Goal: Browse casually: Explore the website without a specific task or goal

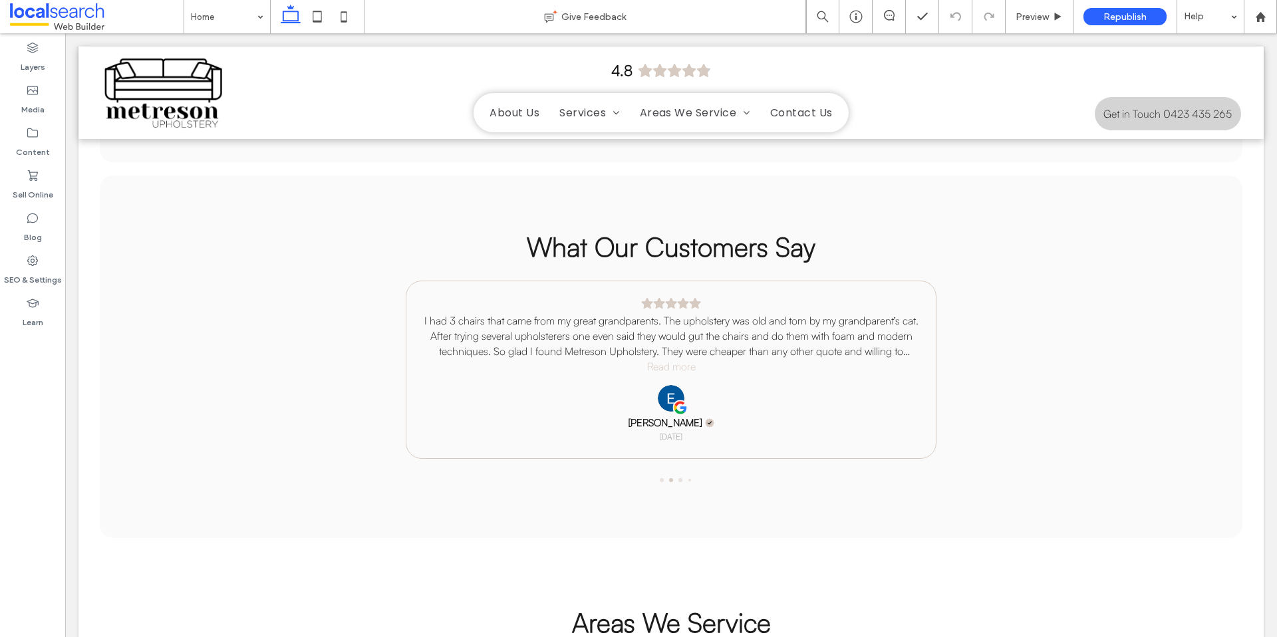
scroll to position [2959, 0]
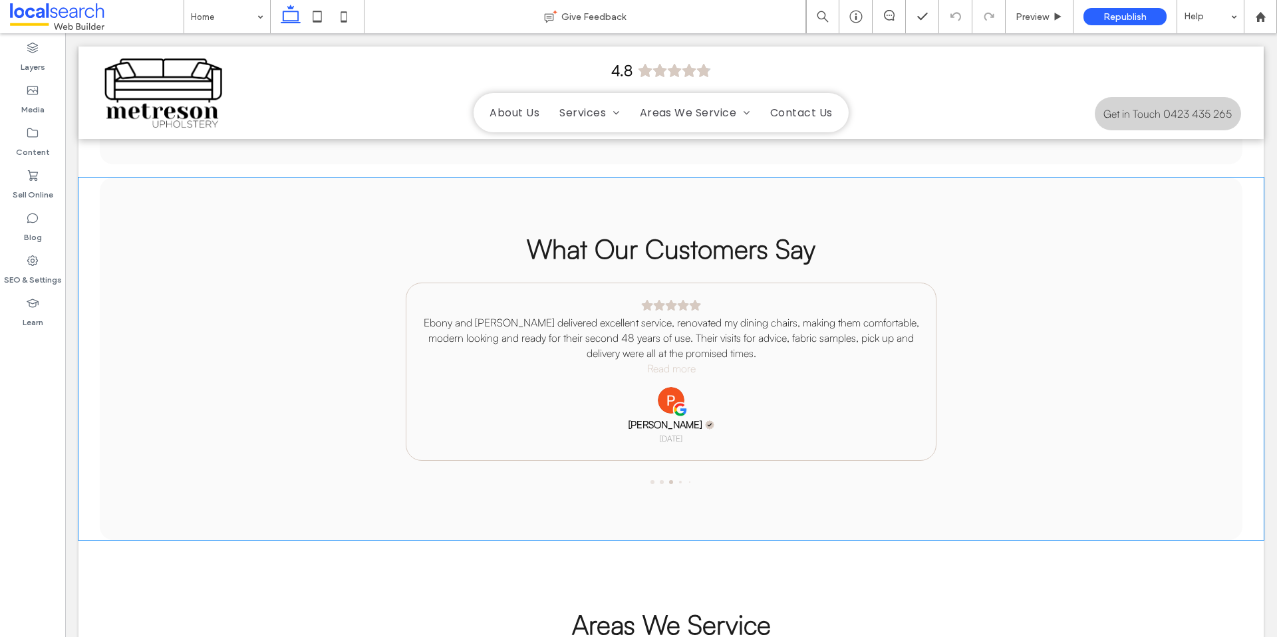
drag, startPoint x: 444, startPoint y: 315, endPoint x: 531, endPoint y: 317, distance: 87.8
click at [531, 317] on span at bounding box center [671, 385] width 798 height 204
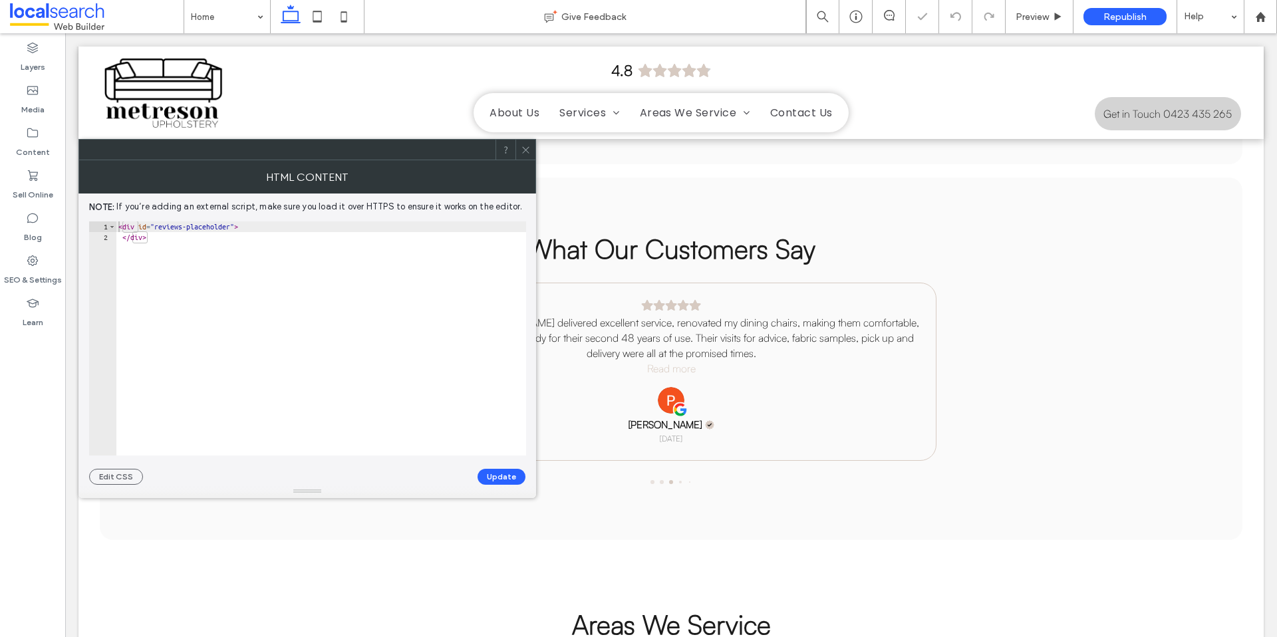
click at [529, 153] on icon at bounding box center [526, 150] width 10 height 10
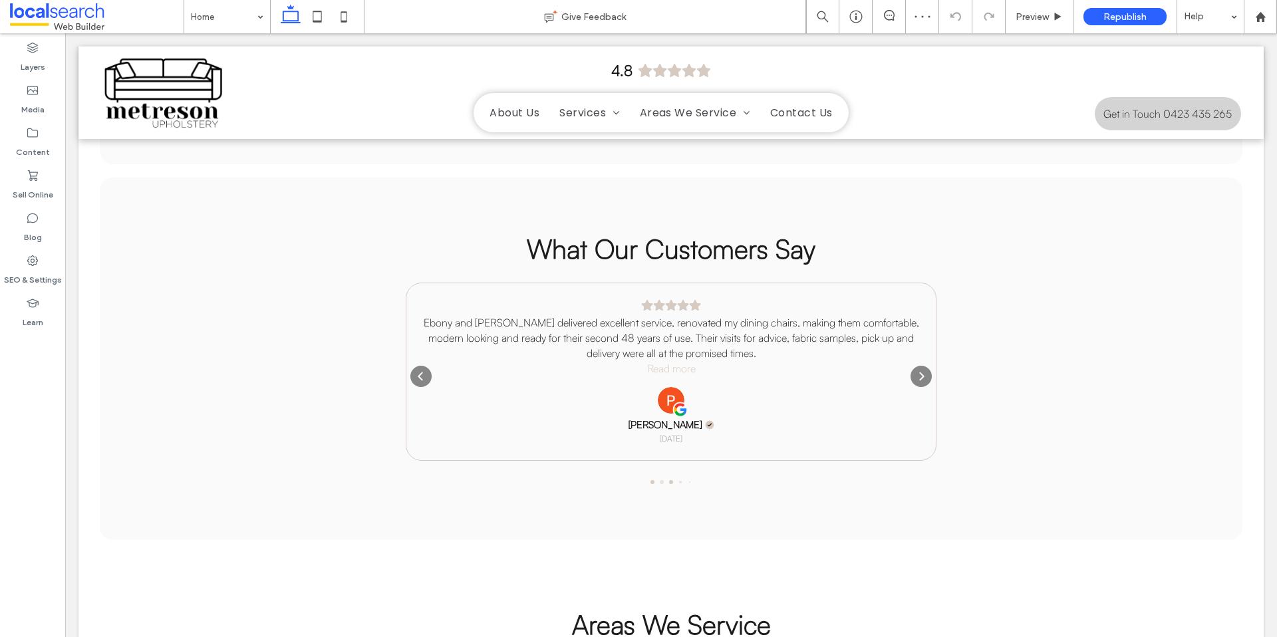
click at [654, 480] on div at bounding box center [652, 482] width 4 height 4
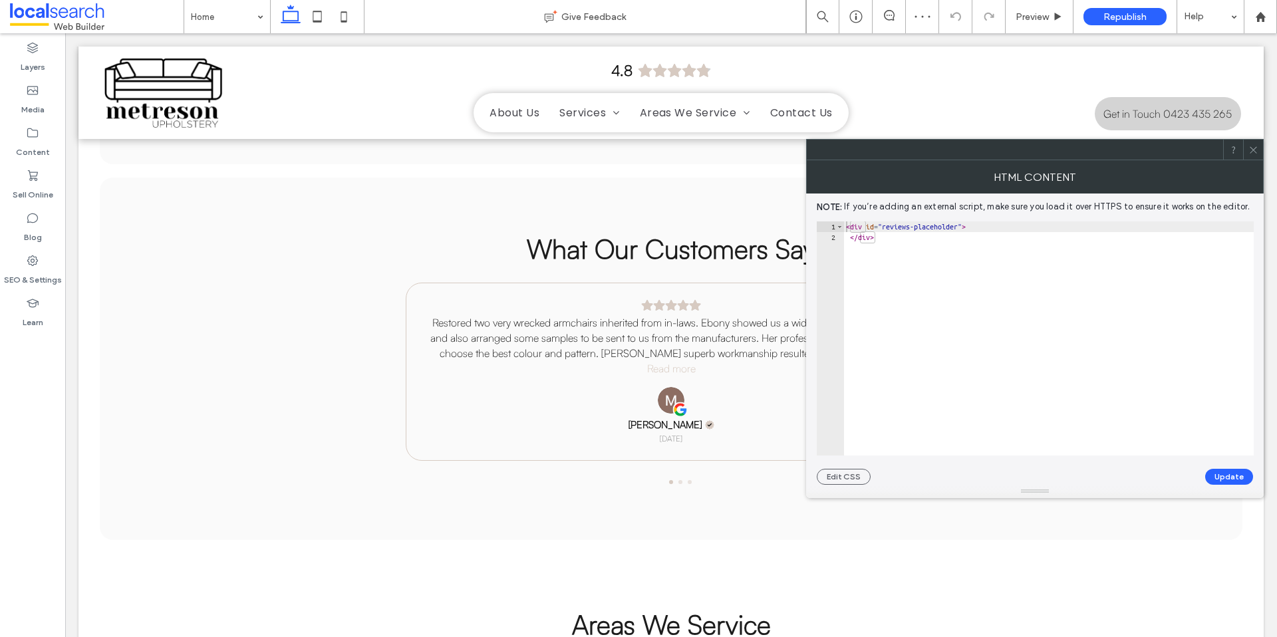
click at [1256, 152] on icon at bounding box center [1253, 150] width 10 height 10
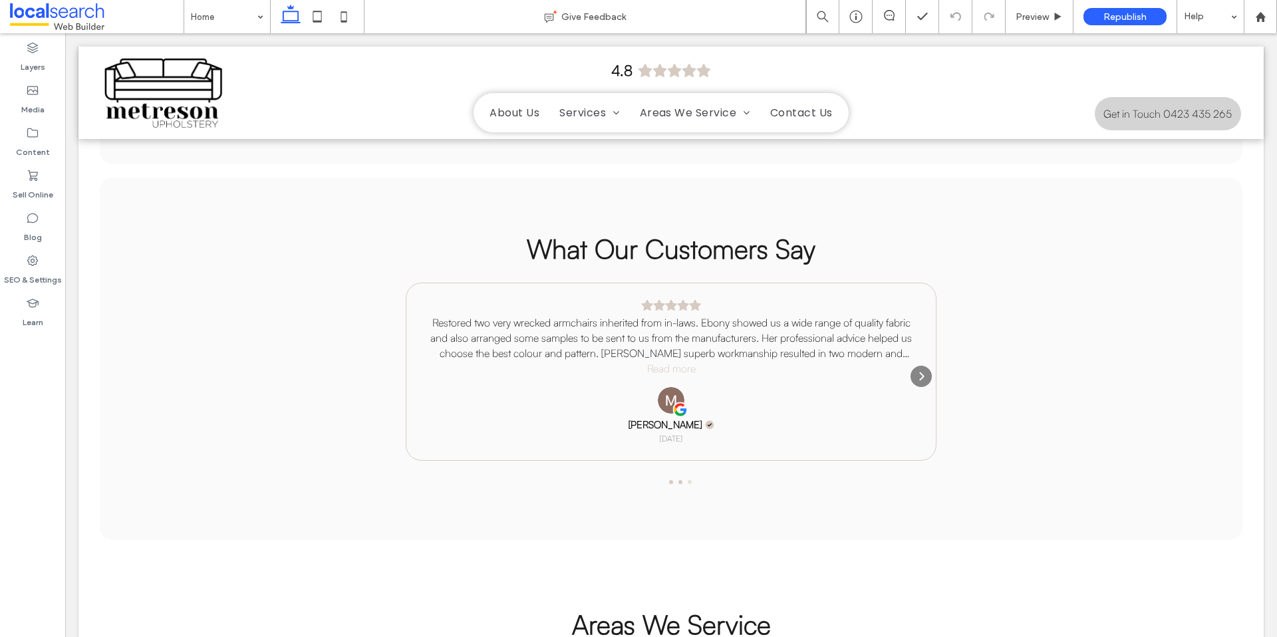
click at [679, 480] on div at bounding box center [680, 482] width 4 height 4
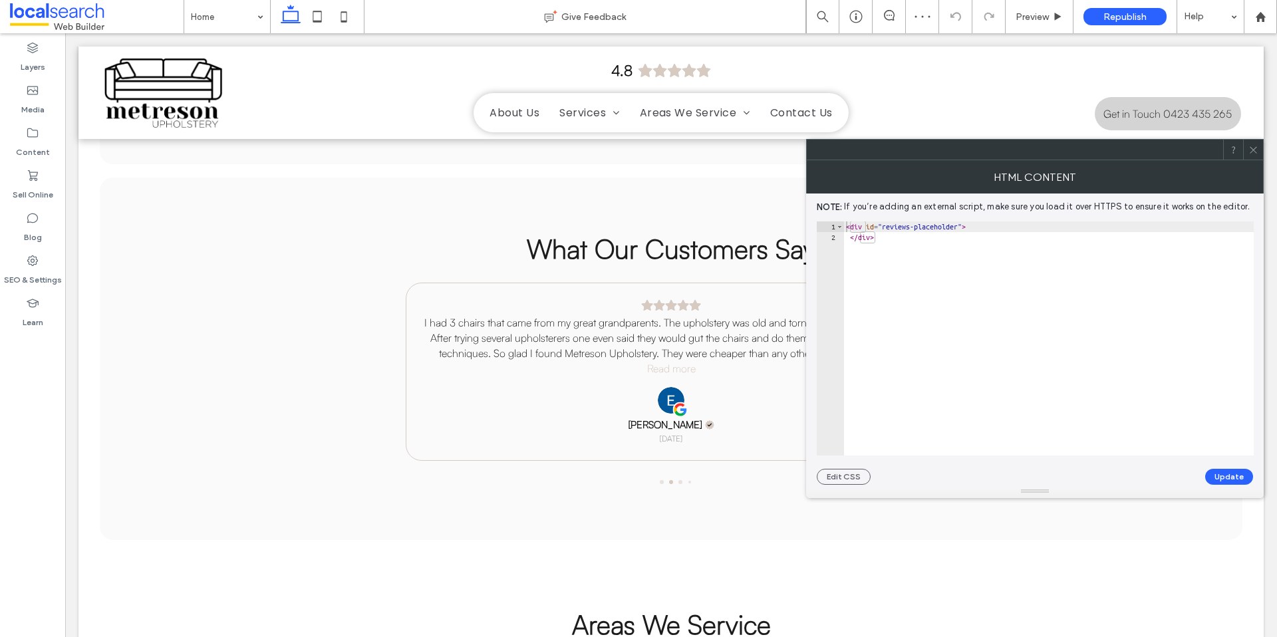
click at [1254, 147] on icon at bounding box center [1253, 150] width 10 height 10
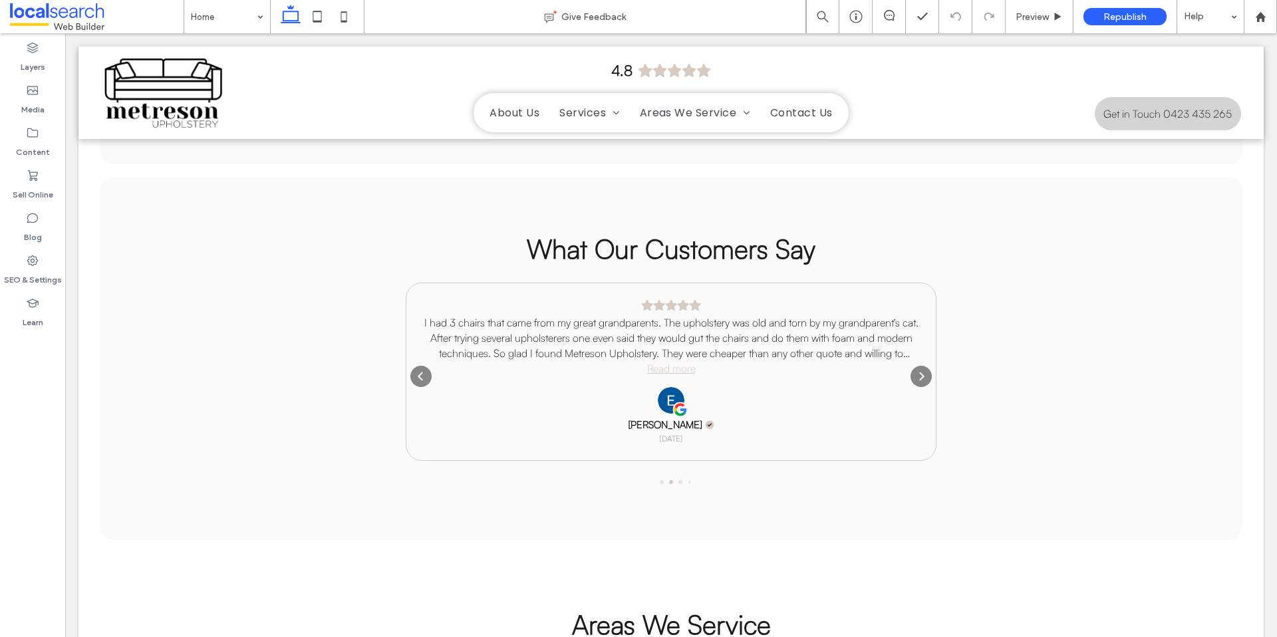
click at [678, 361] on div "Read more" at bounding box center [671, 368] width 49 height 15
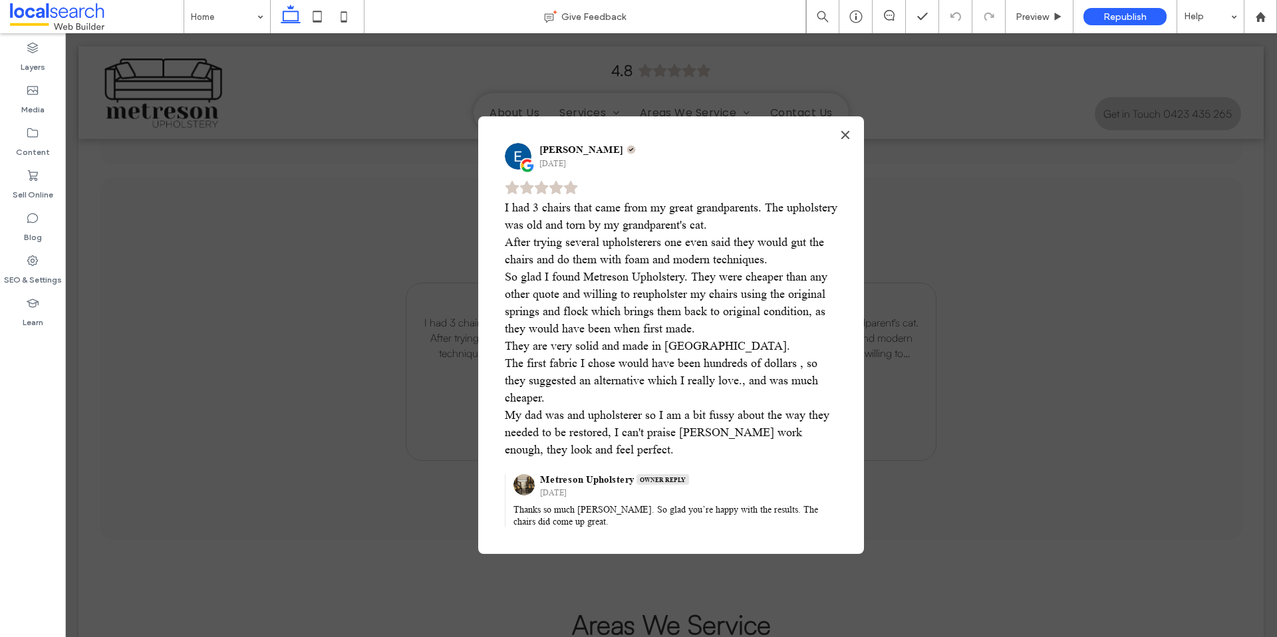
click at [841, 140] on icon "Close" at bounding box center [845, 135] width 11 height 11
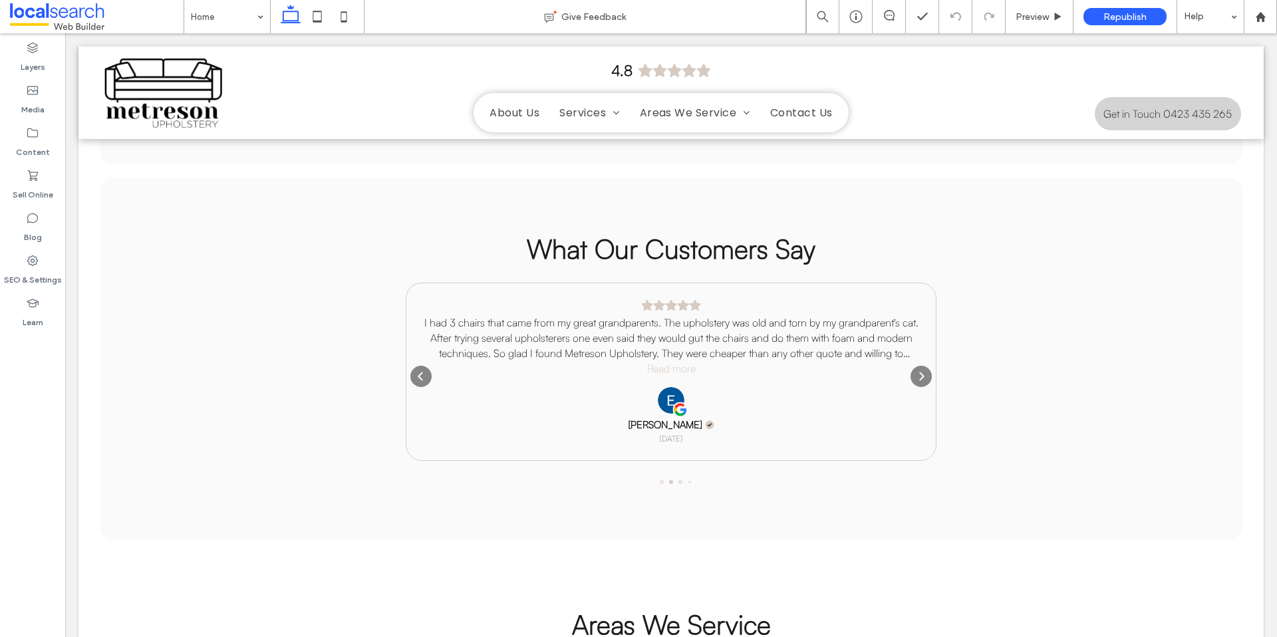
scroll to position [2946, 0]
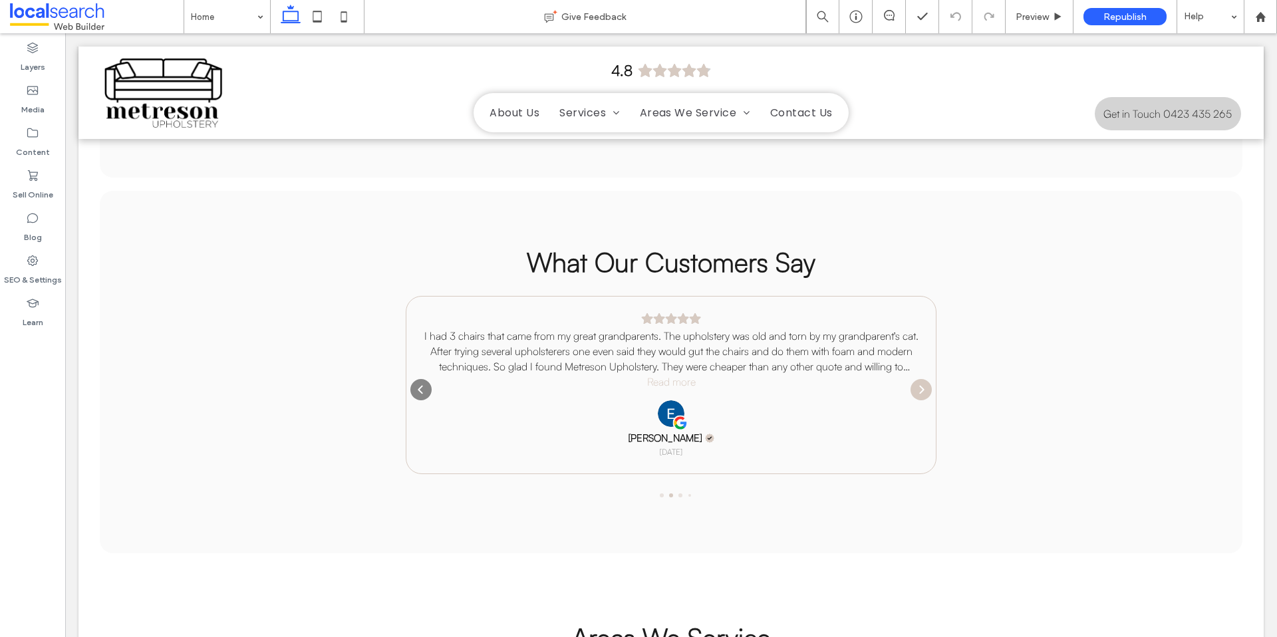
click at [923, 384] on icon "Next" at bounding box center [921, 389] width 11 height 11
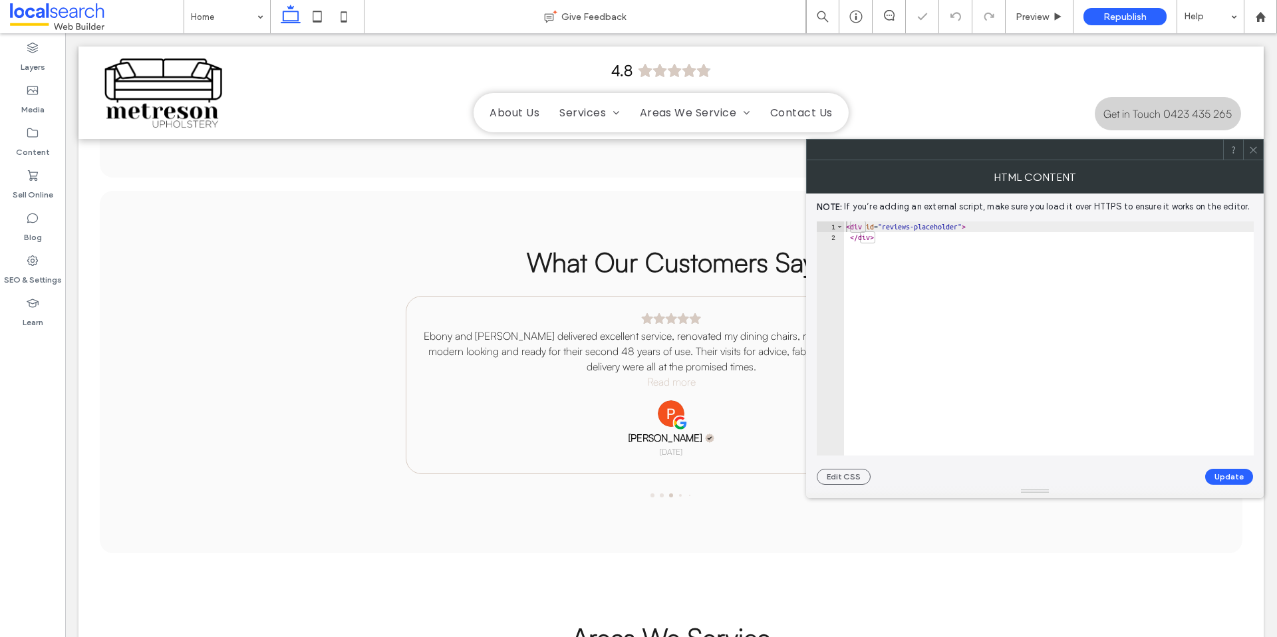
click at [1254, 146] on icon at bounding box center [1253, 150] width 10 height 10
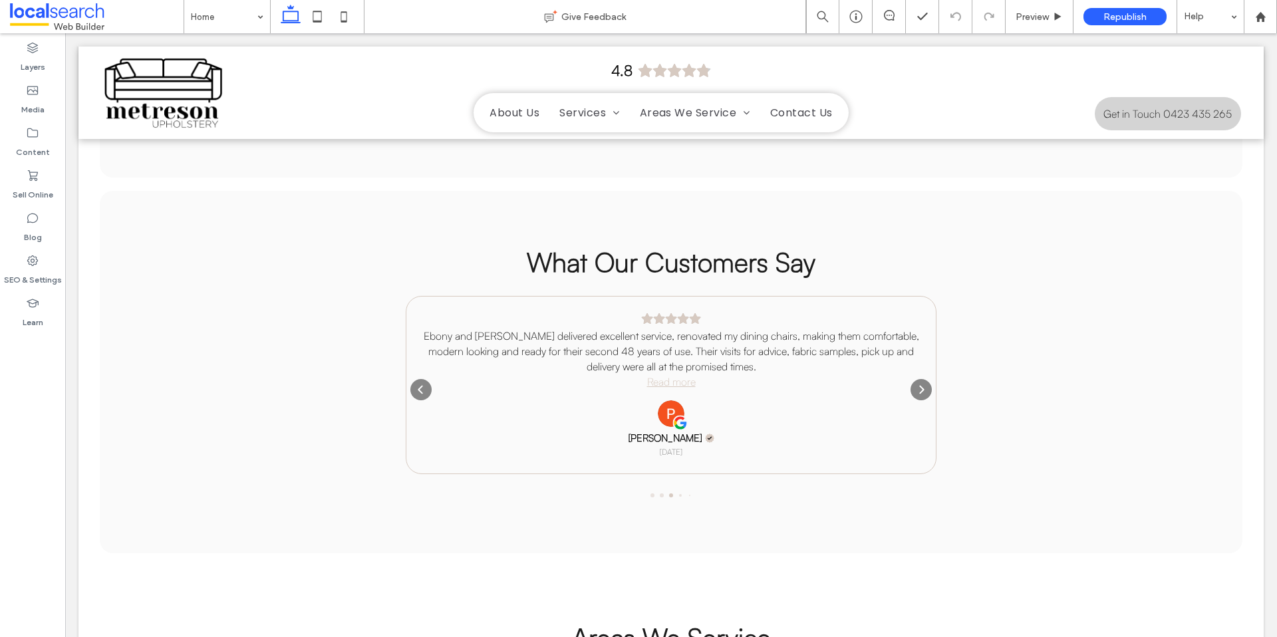
click at [668, 374] on div "Read more" at bounding box center [671, 381] width 49 height 15
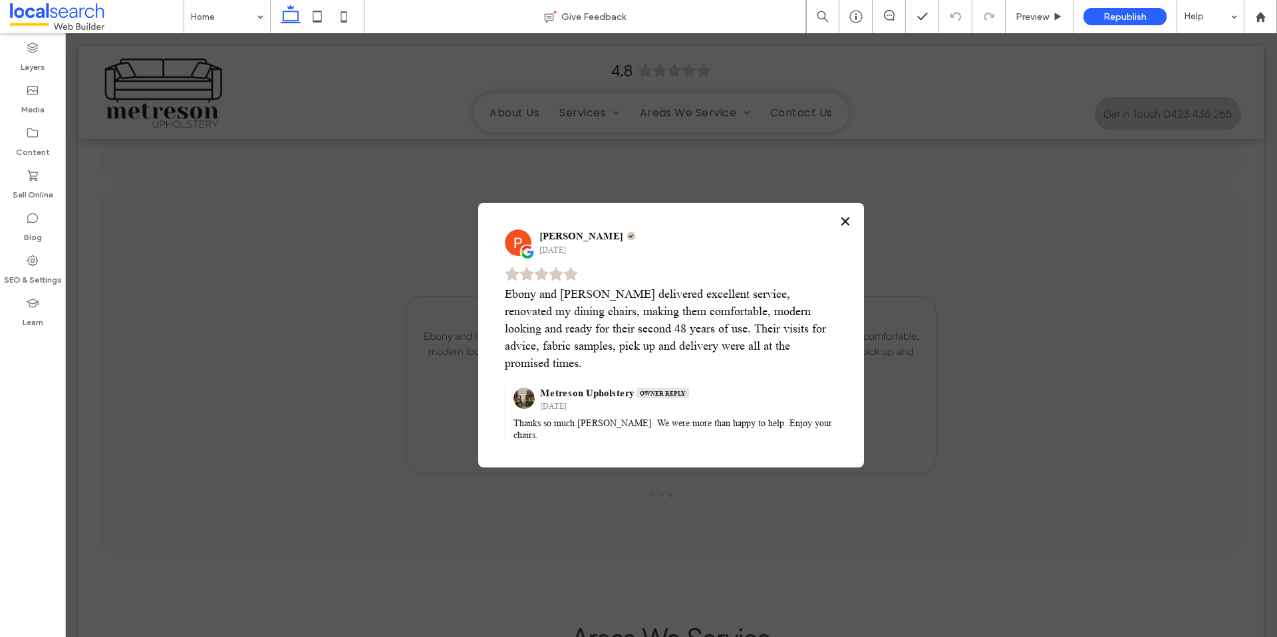
click at [841, 227] on icon "Close" at bounding box center [845, 221] width 11 height 11
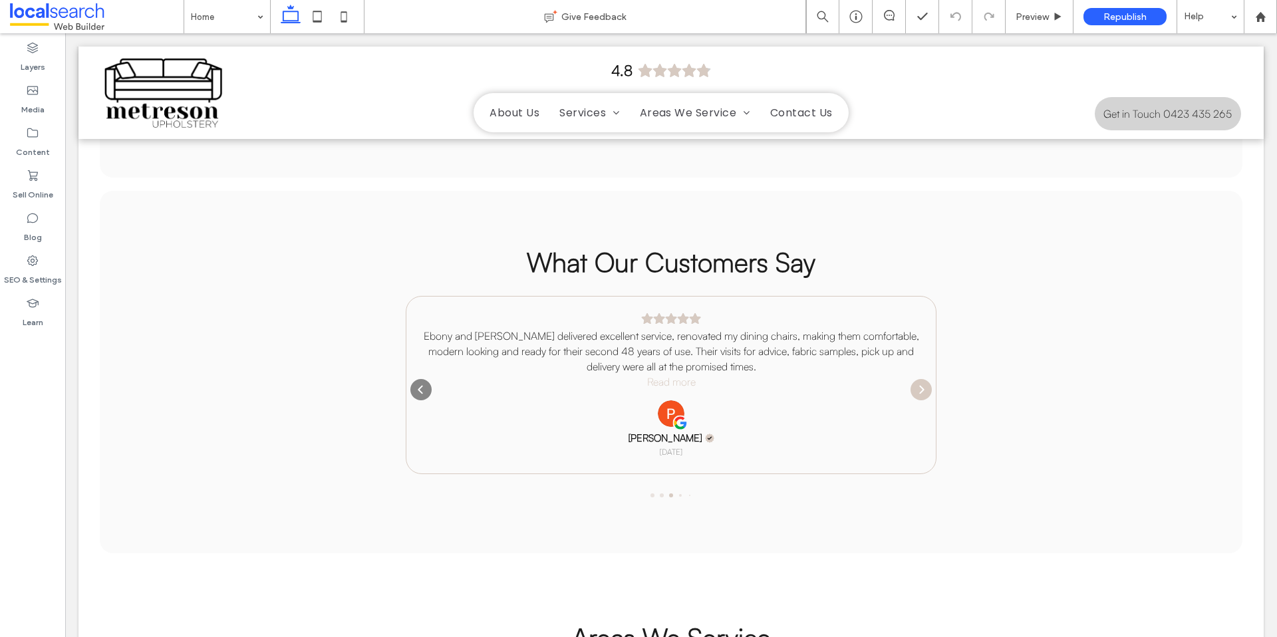
click at [916, 384] on icon "Next" at bounding box center [921, 389] width 11 height 11
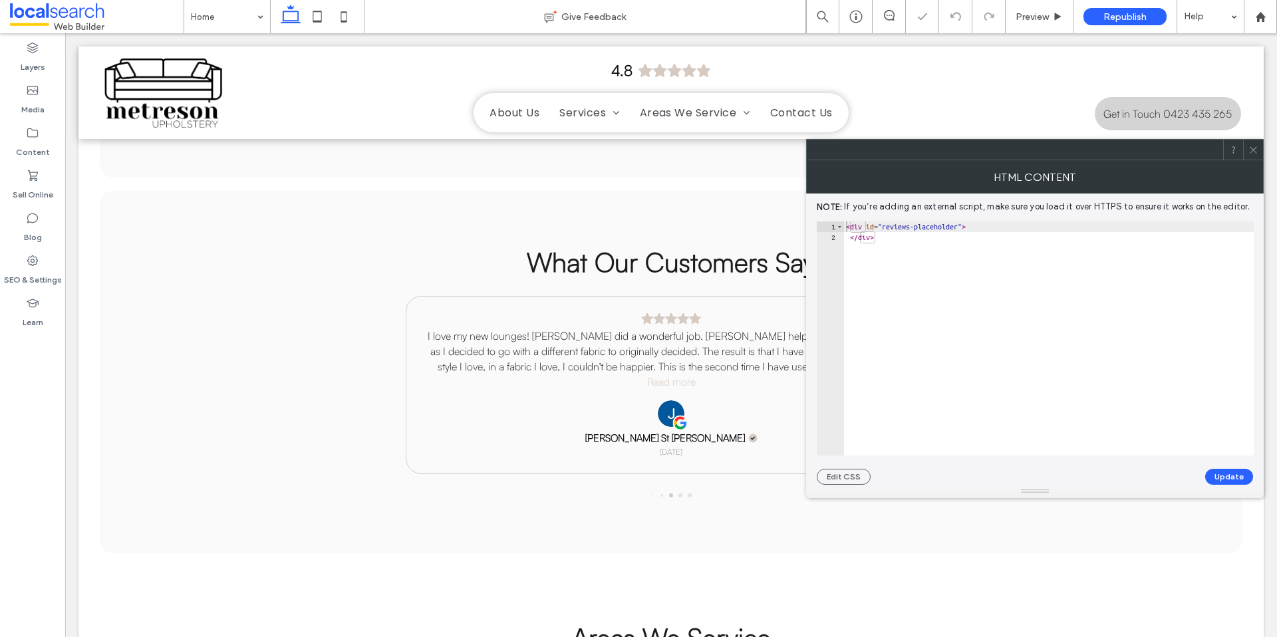
click at [1252, 148] on use at bounding box center [1253, 149] width 7 height 7
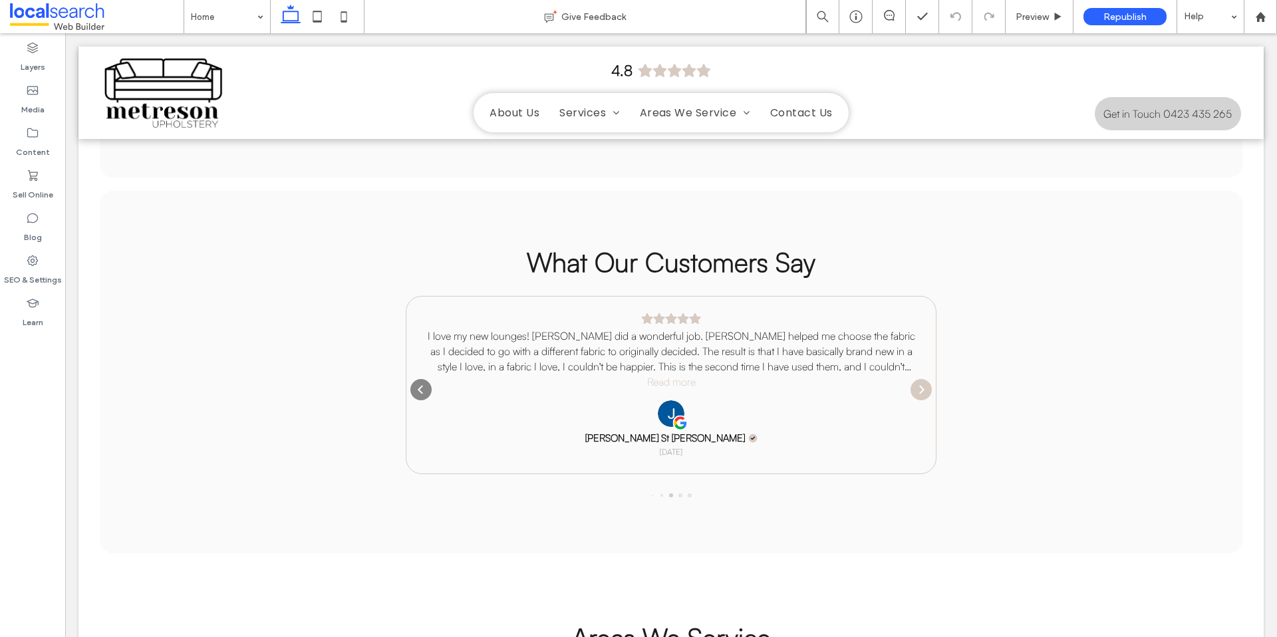
click at [916, 384] on icon "Next" at bounding box center [921, 389] width 11 height 11
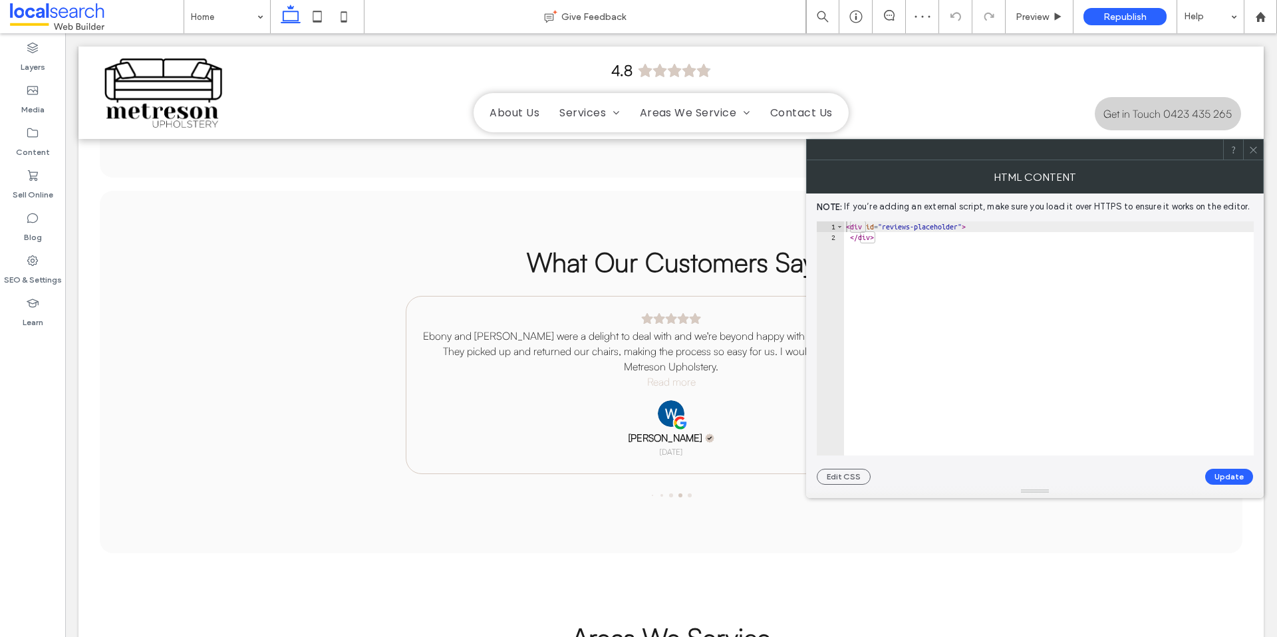
click at [1252, 153] on icon at bounding box center [1253, 150] width 10 height 10
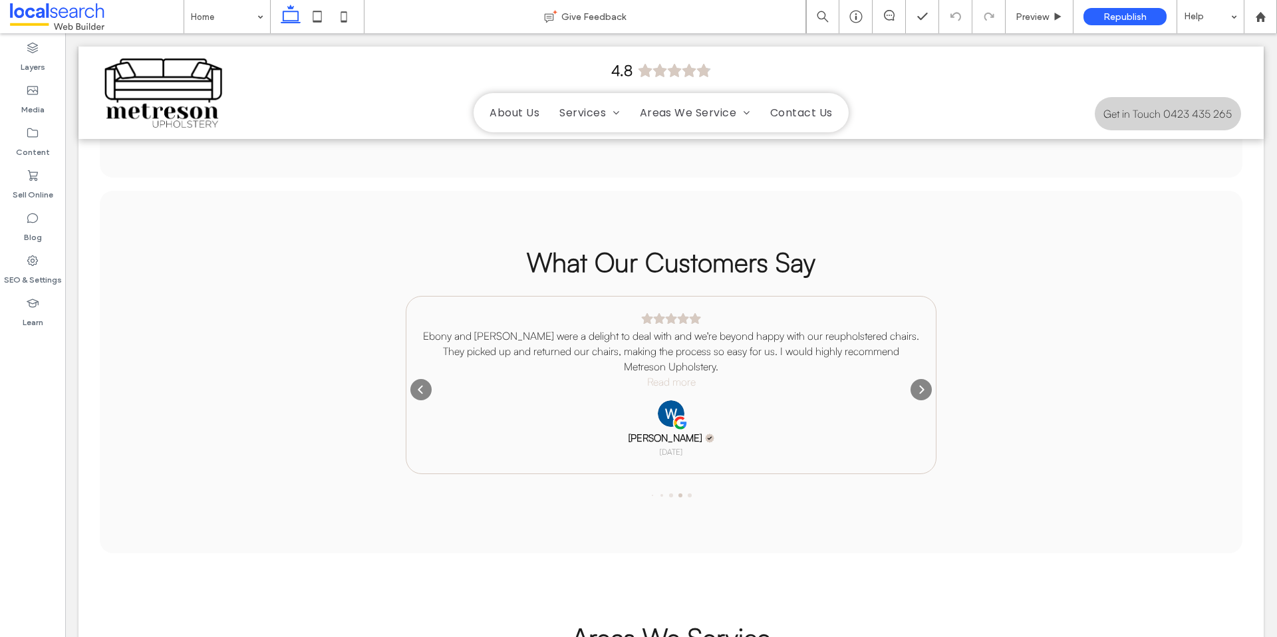
scroll to position [2944, 0]
click at [922, 387] on icon "Next" at bounding box center [921, 391] width 5 height 9
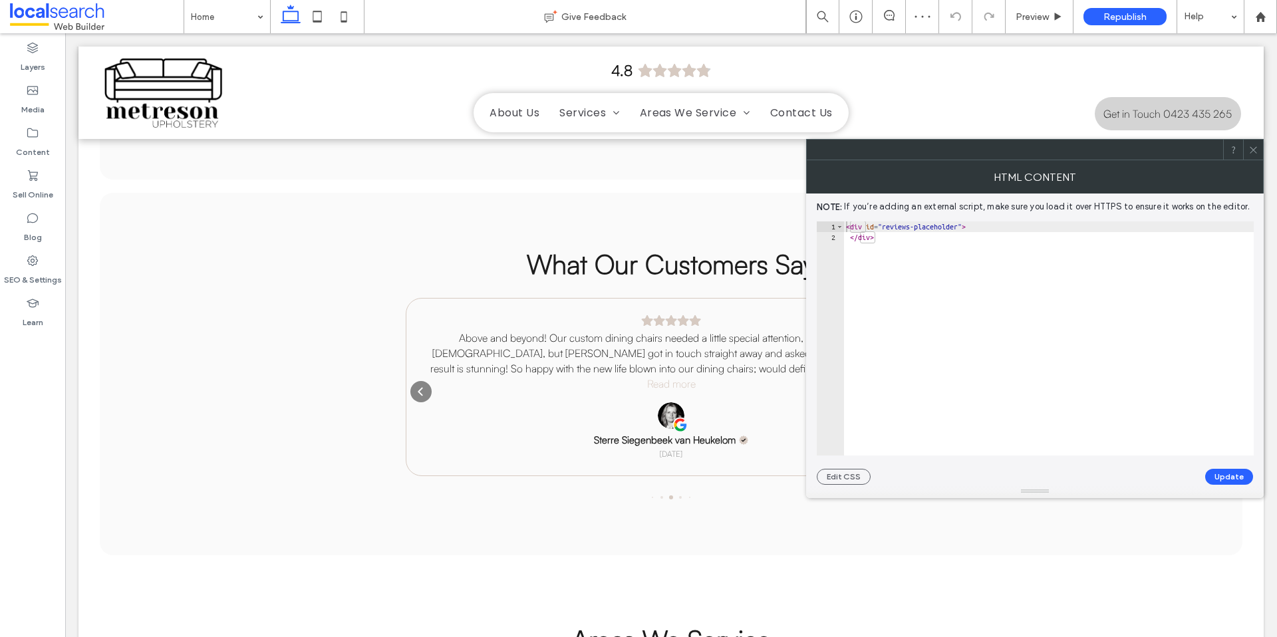
click at [1256, 152] on icon at bounding box center [1253, 150] width 10 height 10
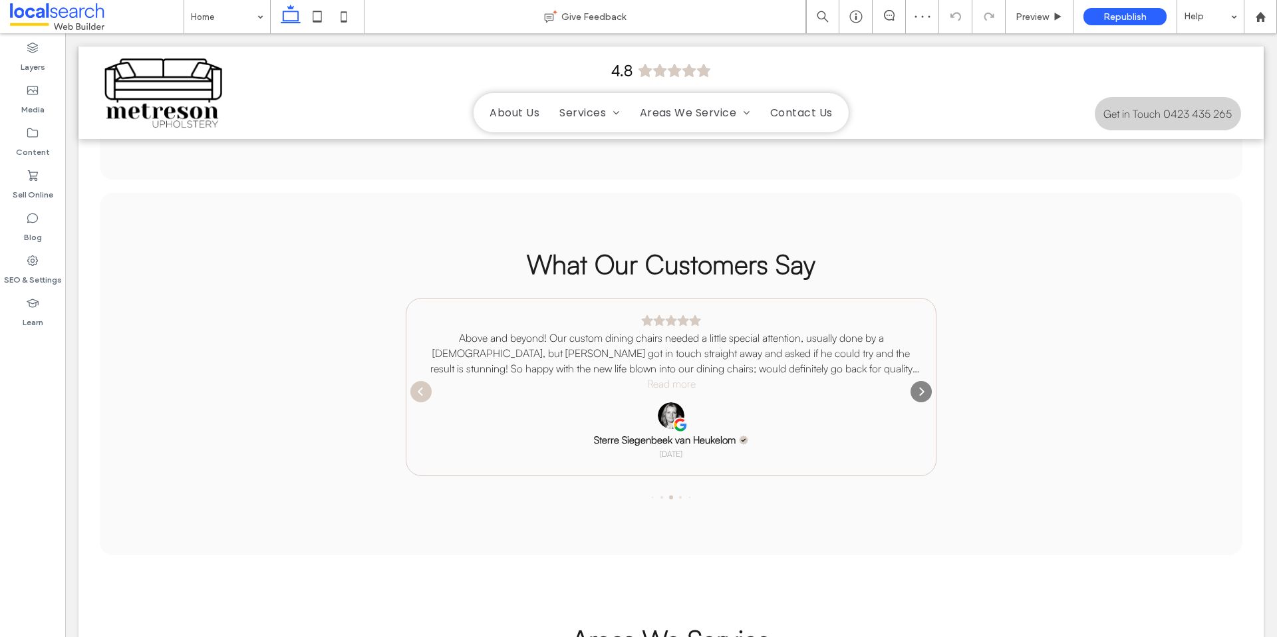
click at [421, 386] on icon "Previous" at bounding box center [421, 391] width 11 height 11
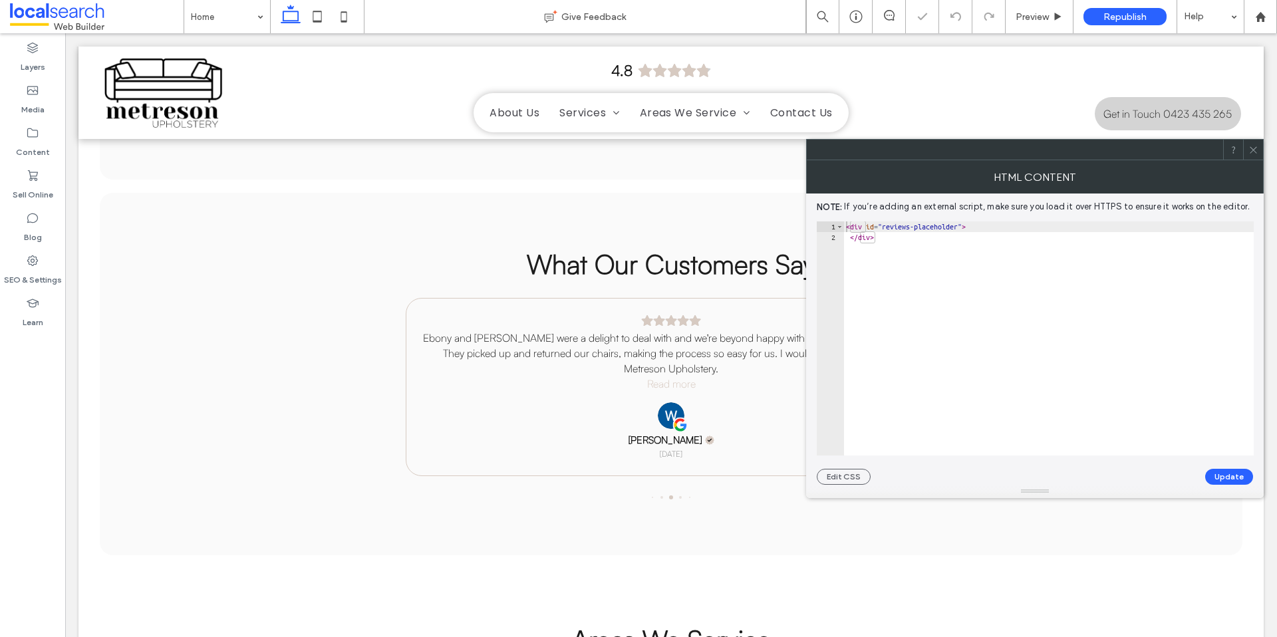
click at [1252, 154] on icon at bounding box center [1253, 150] width 10 height 10
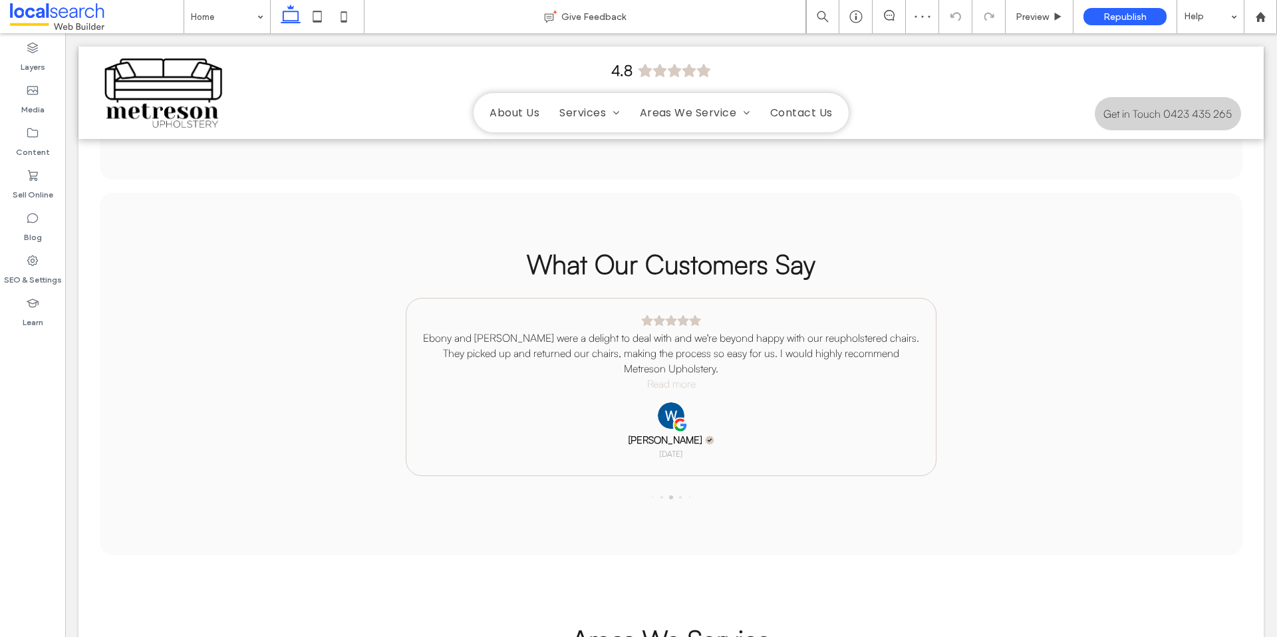
click at [65, 33] on icon "Next" at bounding box center [65, 33] width 0 height 0
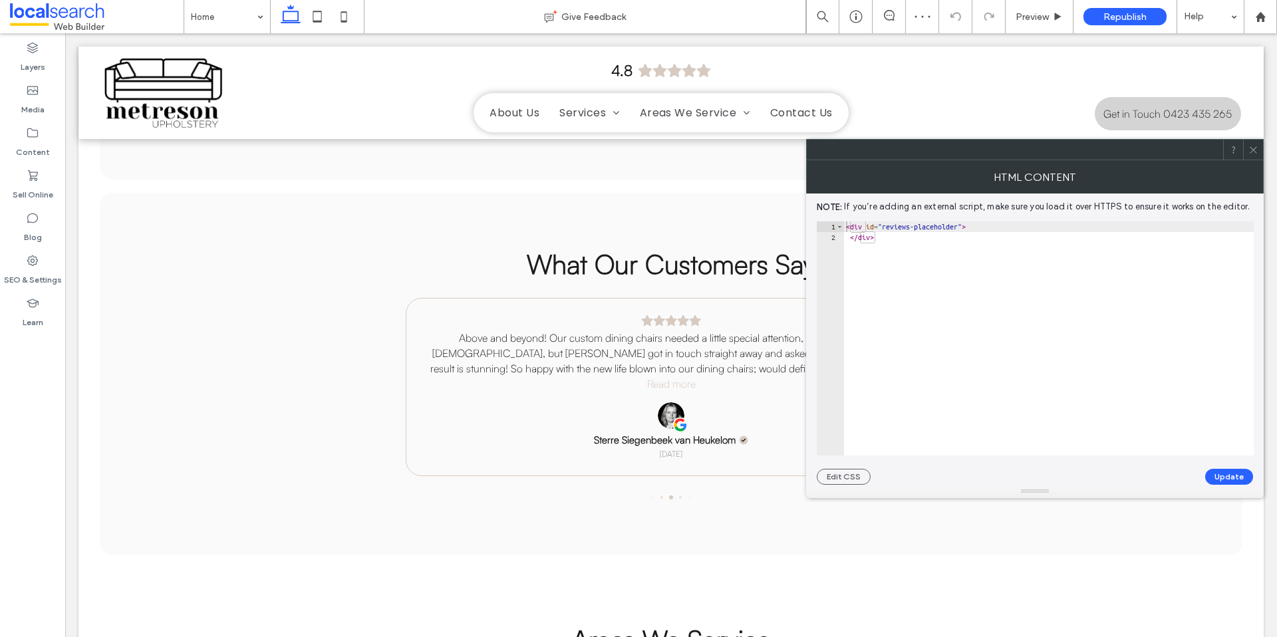
click at [1262, 151] on div at bounding box center [1253, 150] width 20 height 20
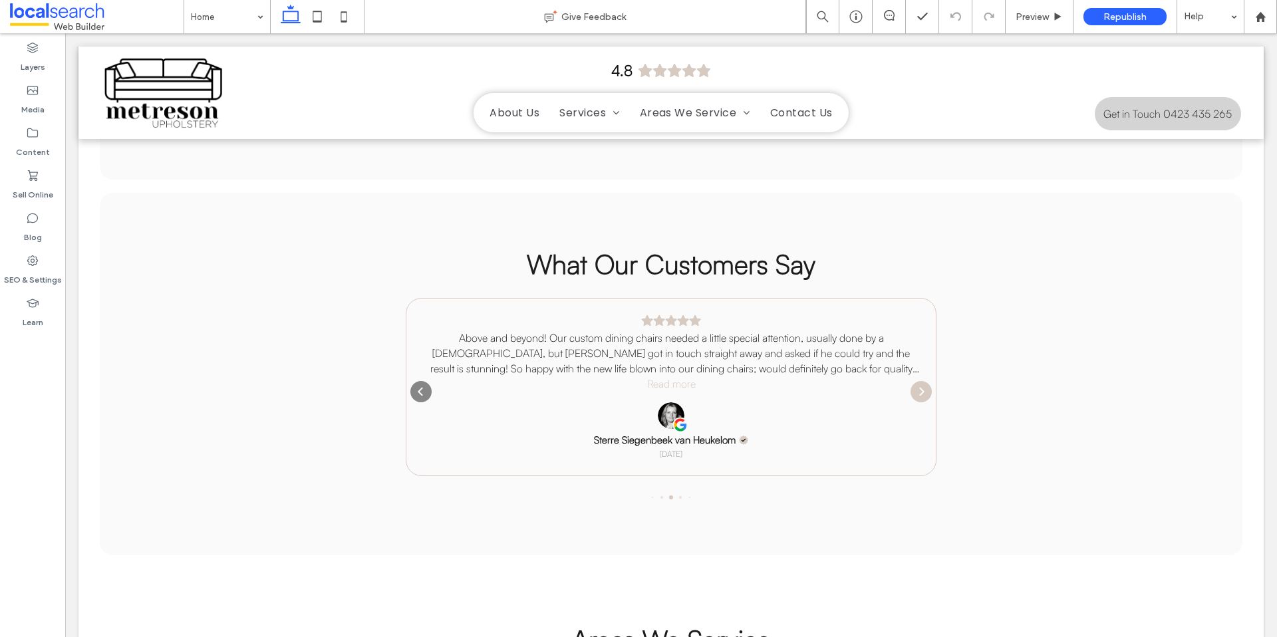
click at [927, 381] on div "Next" at bounding box center [920, 391] width 21 height 21
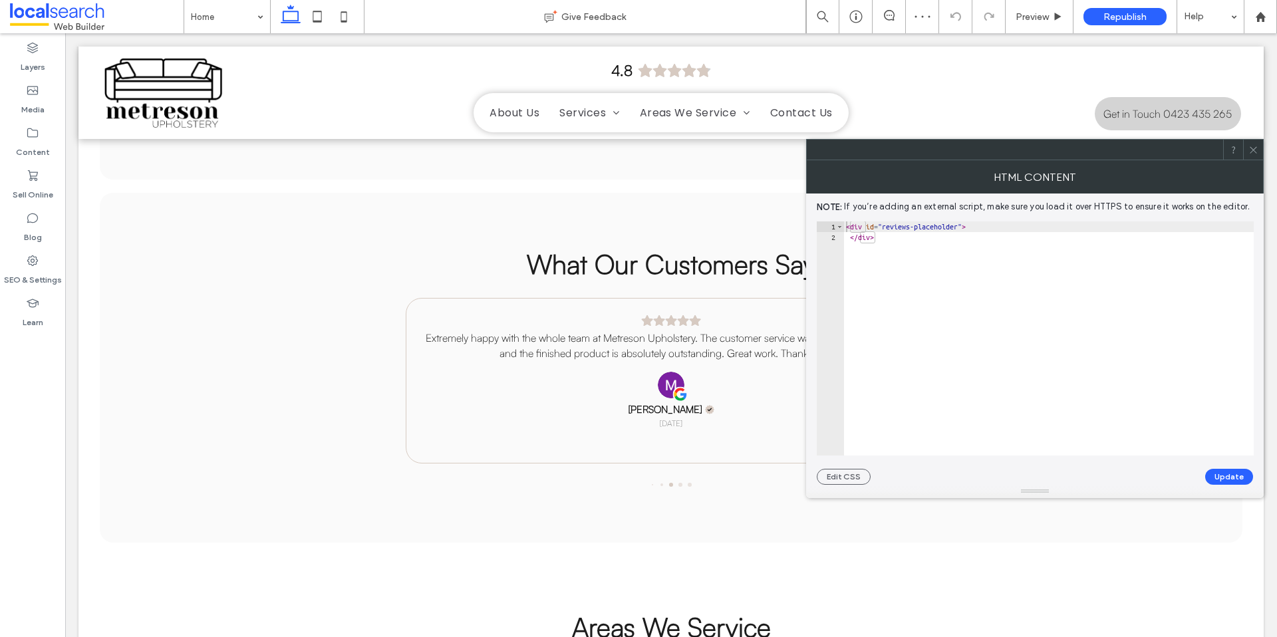
click at [1256, 148] on icon at bounding box center [1253, 150] width 10 height 10
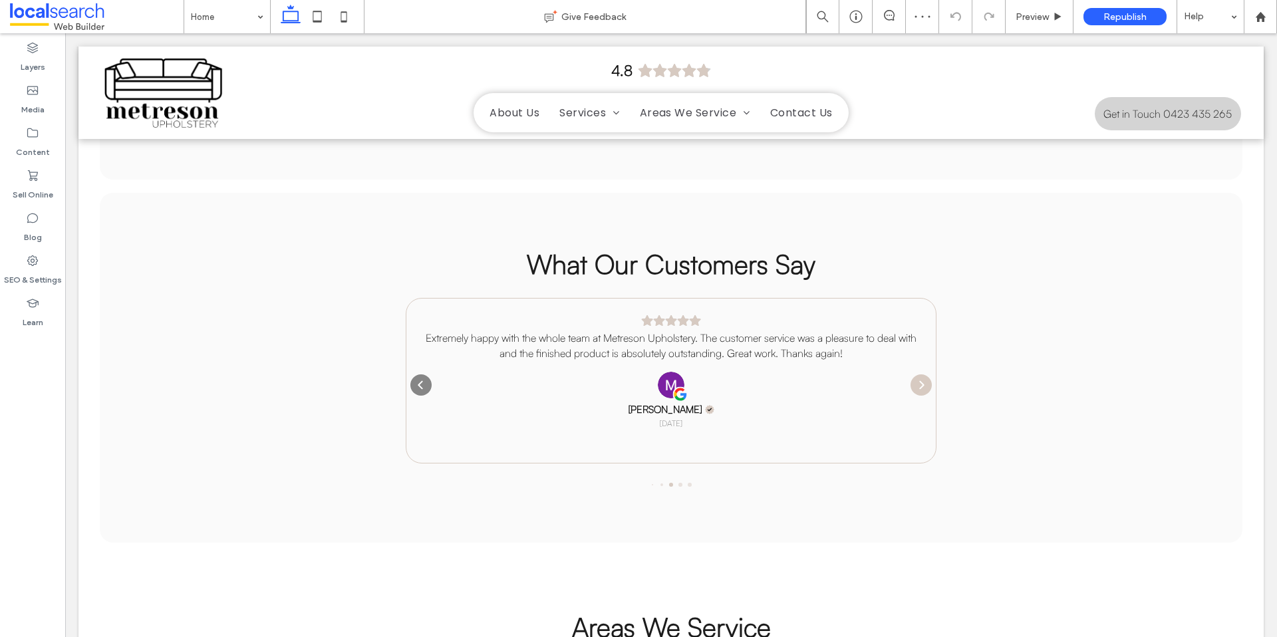
click at [917, 380] on icon "Next" at bounding box center [921, 385] width 11 height 11
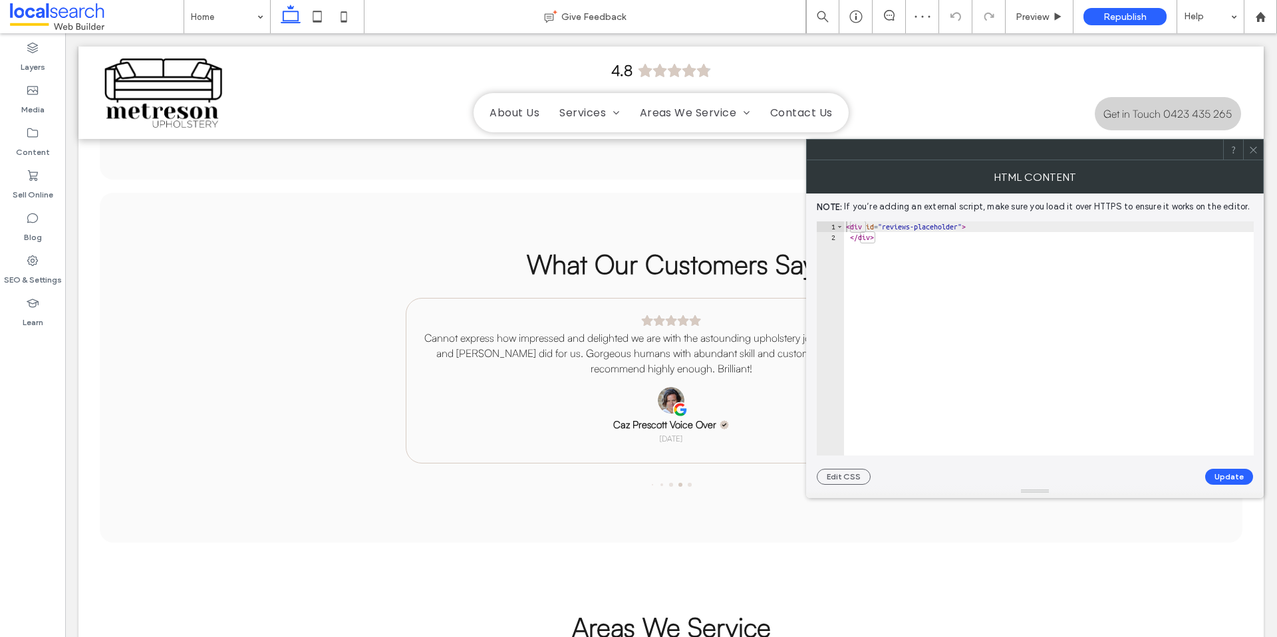
click at [1248, 154] on icon at bounding box center [1253, 150] width 10 height 10
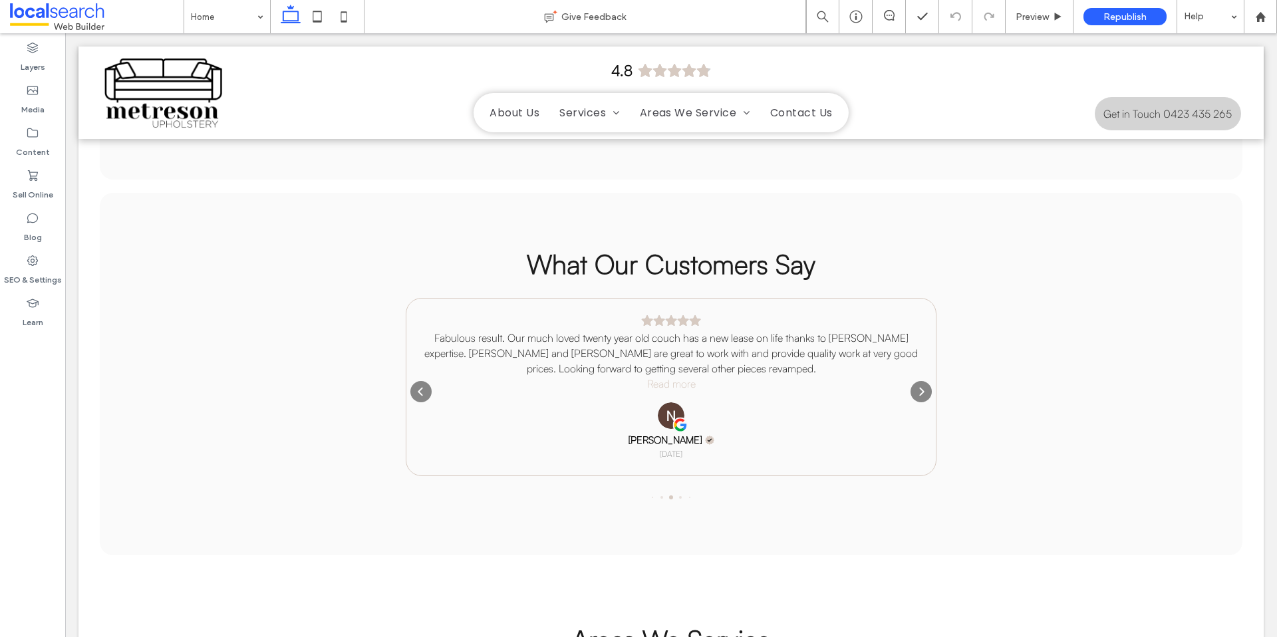
scroll to position [2943, 0]
